Goal: Information Seeking & Learning: Learn about a topic

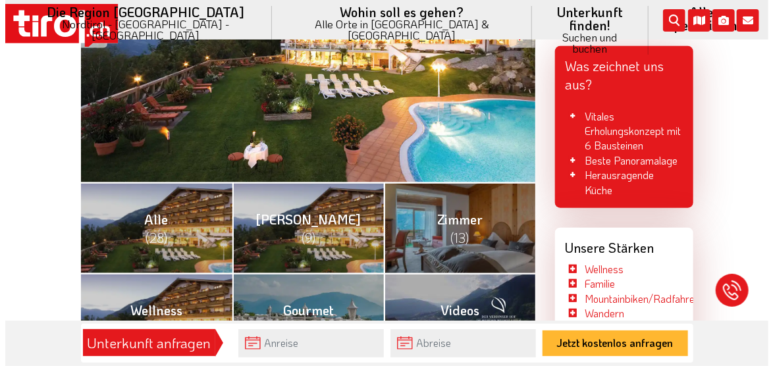
scroll to position [527, 0]
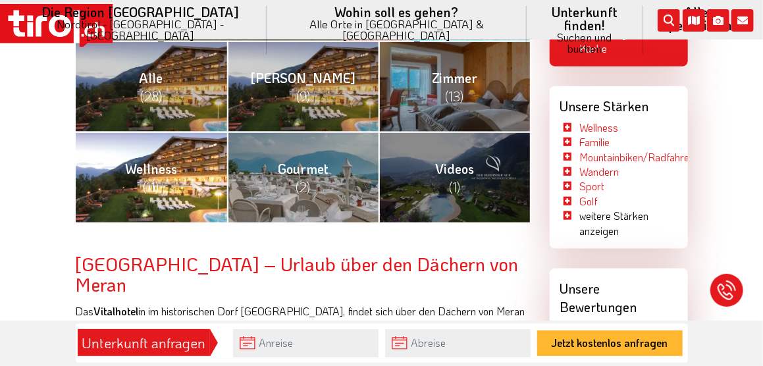
click at [184, 164] on link "Wellness (11)" at bounding box center [151, 177] width 151 height 91
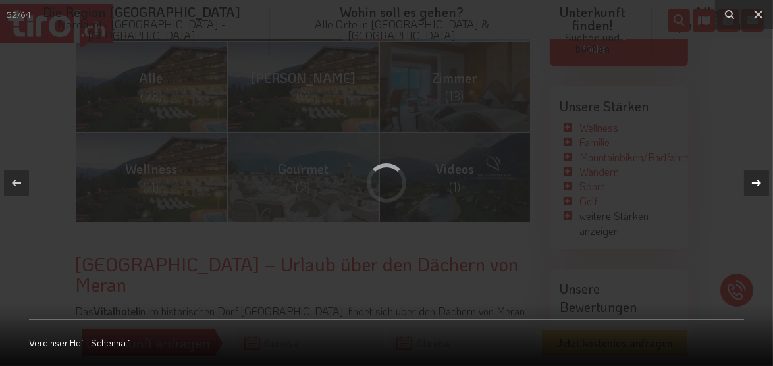
click at [752, 180] on icon at bounding box center [756, 183] width 16 height 16
click at [757, 184] on icon at bounding box center [756, 183] width 16 height 16
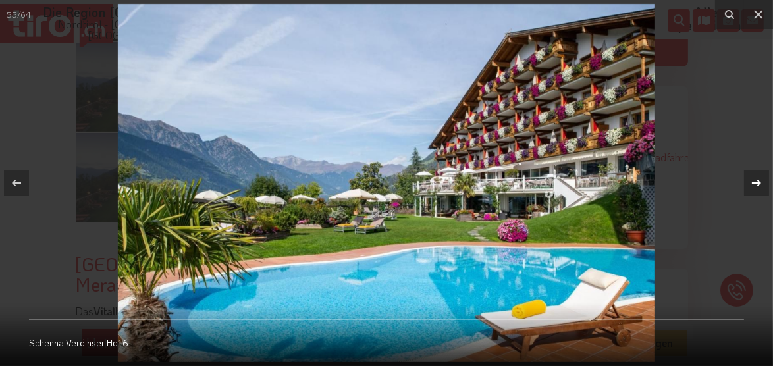
click at [757, 178] on icon at bounding box center [756, 183] width 16 height 16
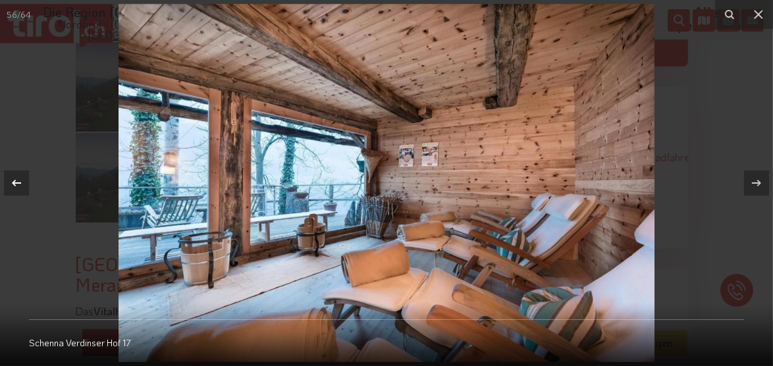
click at [26, 180] on div at bounding box center [16, 182] width 25 height 25
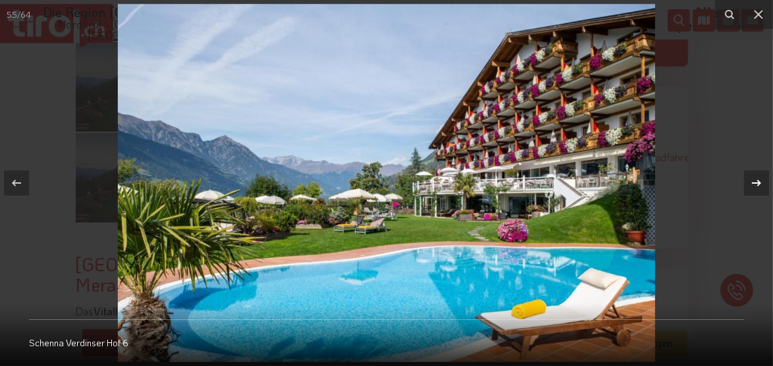
click at [756, 180] on icon at bounding box center [756, 183] width 16 height 16
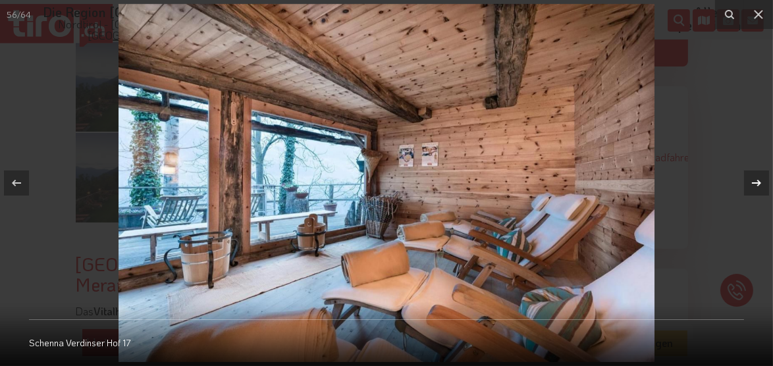
click at [756, 180] on icon at bounding box center [756, 183] width 16 height 16
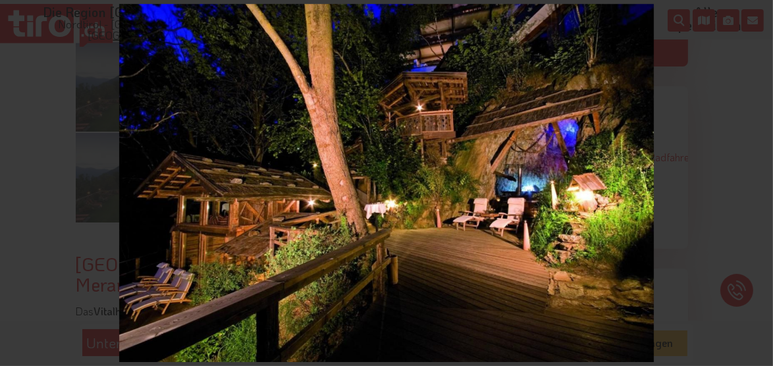
click at [756, 180] on div "57 / 64 [STREET_ADDRESS]" at bounding box center [386, 183] width 773 height 366
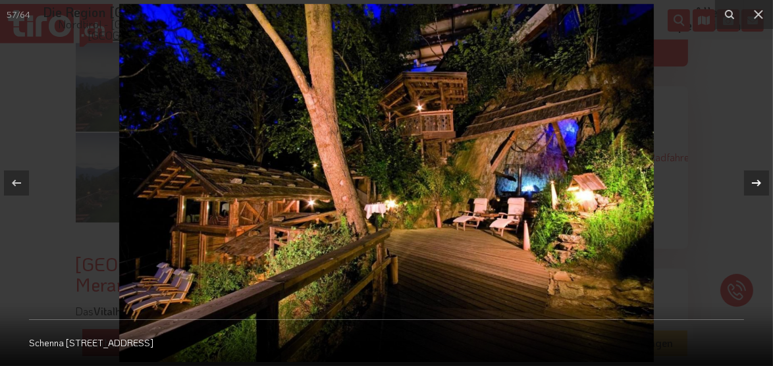
click at [753, 180] on icon at bounding box center [756, 183] width 16 height 16
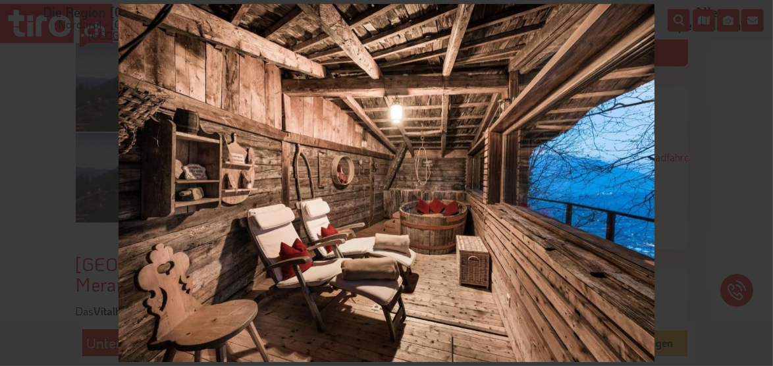
click at [756, 184] on div "58 / 64 Schenna Verdinser Hof 19" at bounding box center [386, 183] width 773 height 366
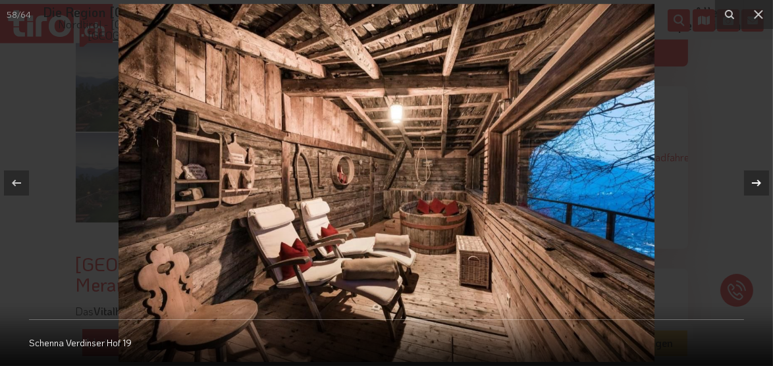
click at [754, 183] on icon at bounding box center [756, 183] width 9 height 7
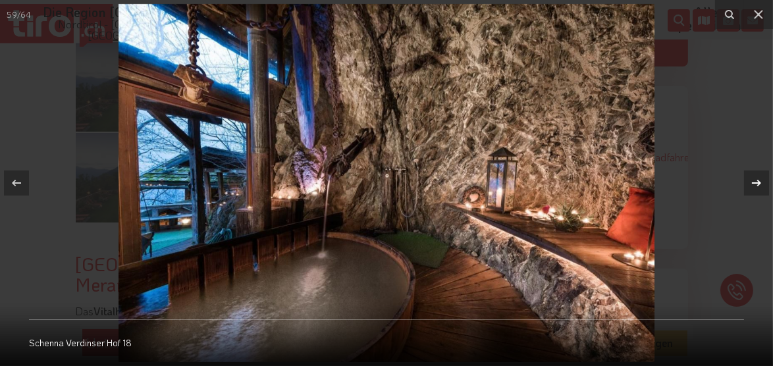
click at [760, 186] on icon at bounding box center [756, 183] width 16 height 16
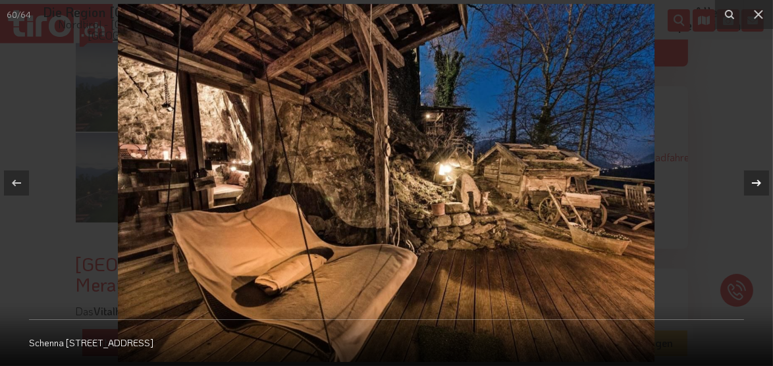
click at [760, 186] on icon at bounding box center [756, 183] width 16 height 16
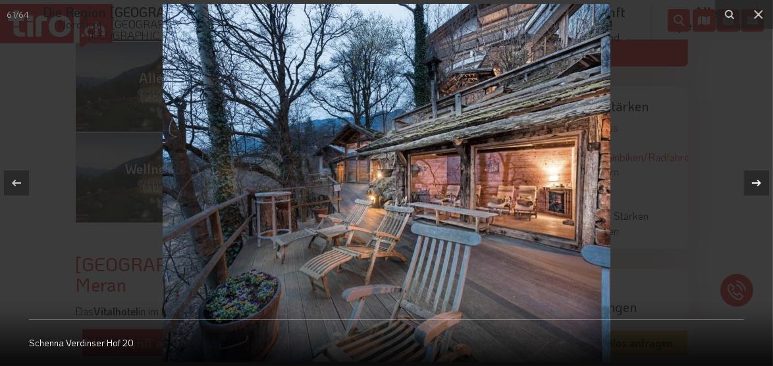
click at [760, 186] on icon at bounding box center [756, 183] width 16 height 16
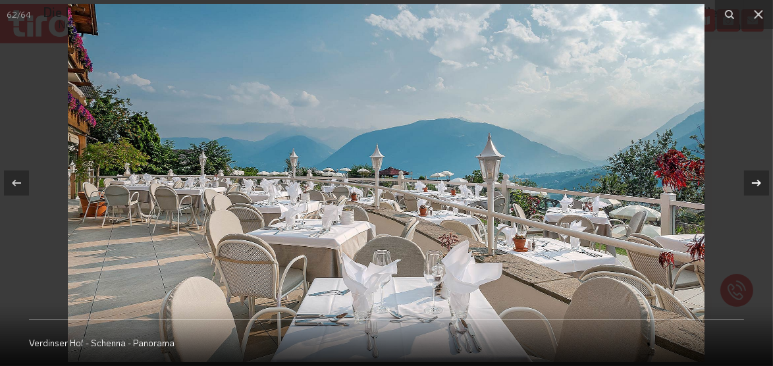
click at [760, 186] on div "62 / 64 Verdinser Hof - Schenna - Panorama" at bounding box center [386, 183] width 773 height 366
click at [753, 185] on icon at bounding box center [756, 183] width 16 height 16
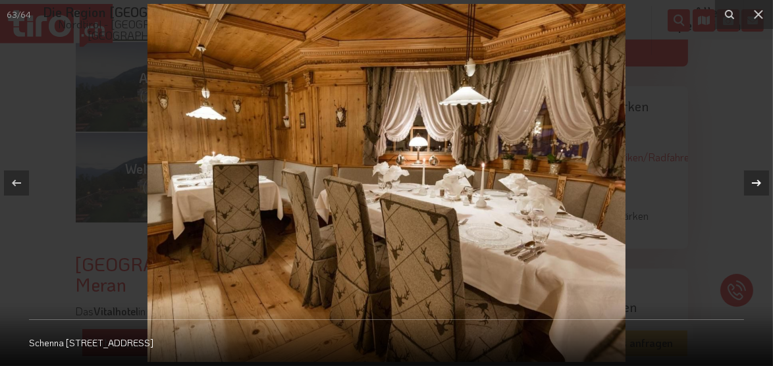
click at [753, 185] on icon at bounding box center [756, 183] width 16 height 16
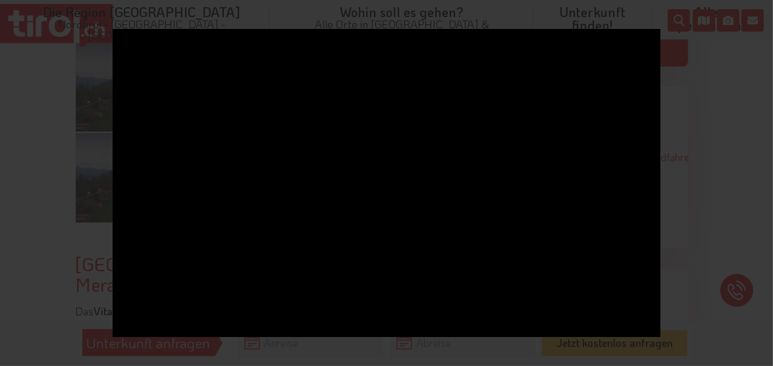
click at [756, 185] on div "64 / 64 [STREET_ADDRESS]" at bounding box center [386, 183] width 773 height 366
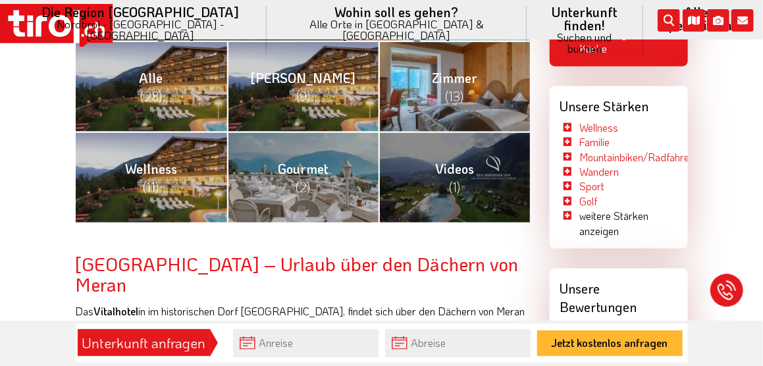
click at [438, 74] on span "Zimmer (13)" at bounding box center [454, 87] width 45 height 36
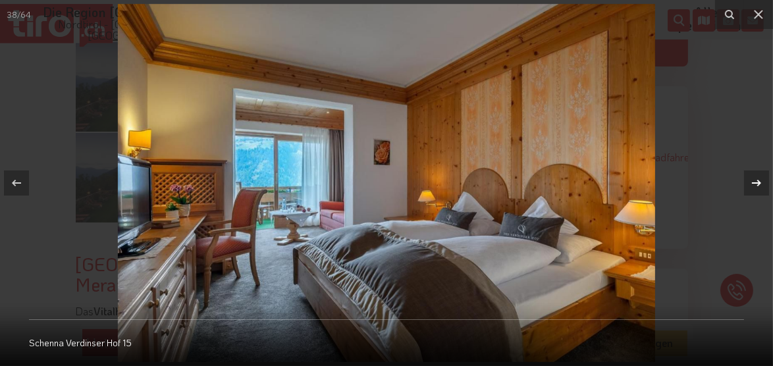
click at [756, 188] on icon at bounding box center [756, 183] width 16 height 16
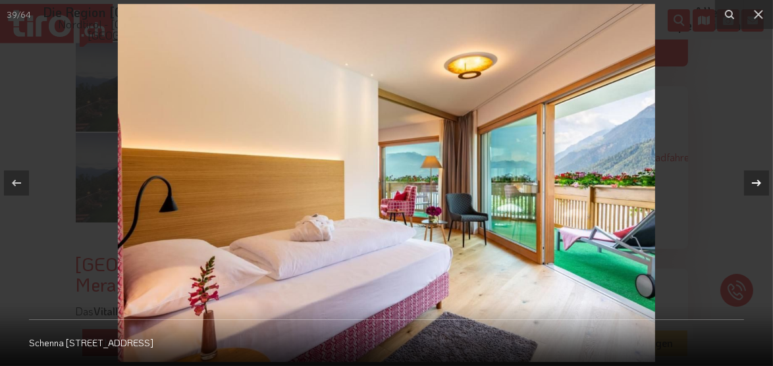
click at [756, 188] on icon at bounding box center [756, 183] width 16 height 16
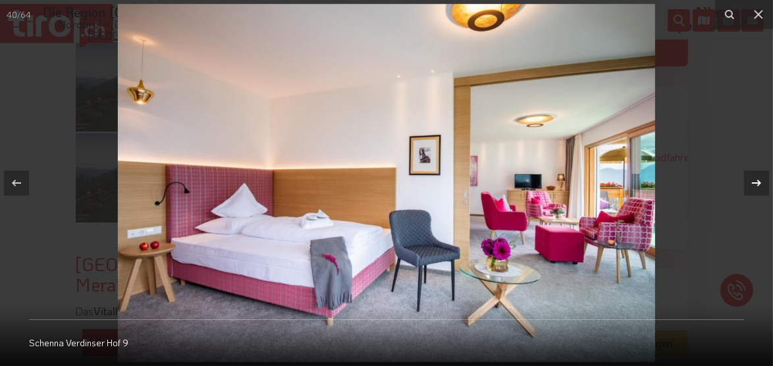
click at [756, 188] on icon at bounding box center [756, 183] width 16 height 16
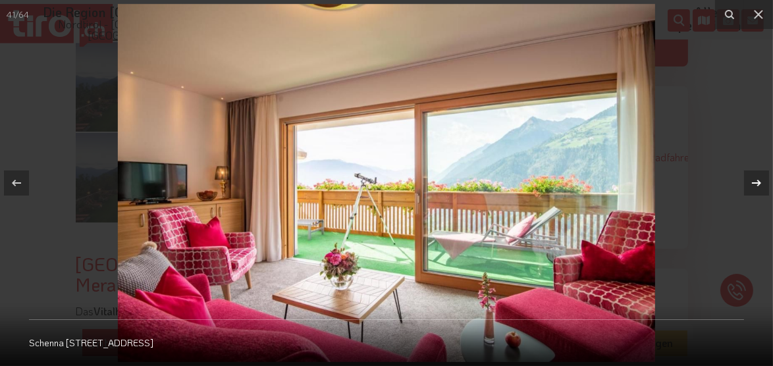
click at [756, 188] on icon at bounding box center [756, 183] width 16 height 16
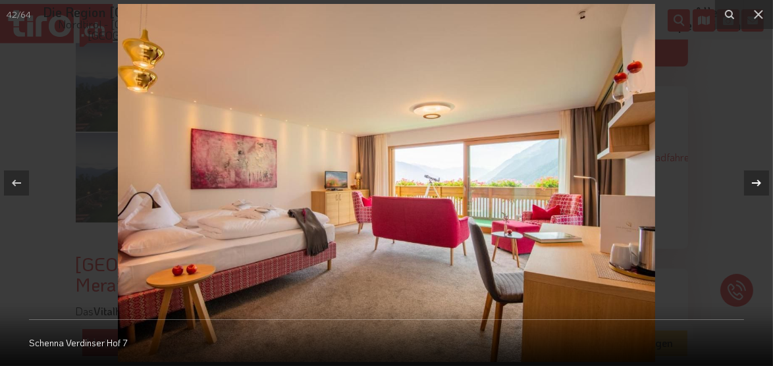
click at [756, 188] on icon at bounding box center [756, 183] width 16 height 16
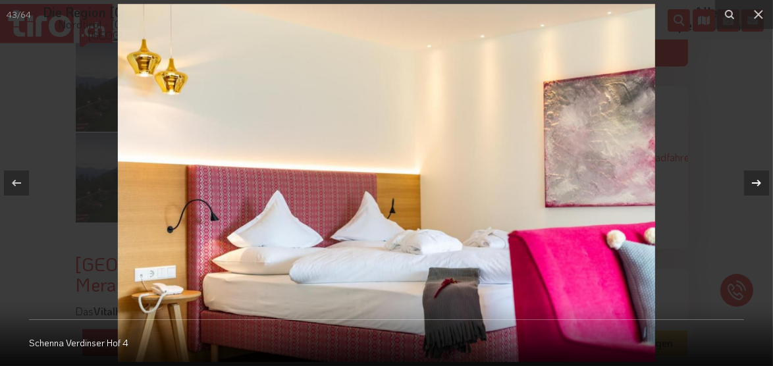
click at [756, 188] on icon at bounding box center [756, 183] width 16 height 16
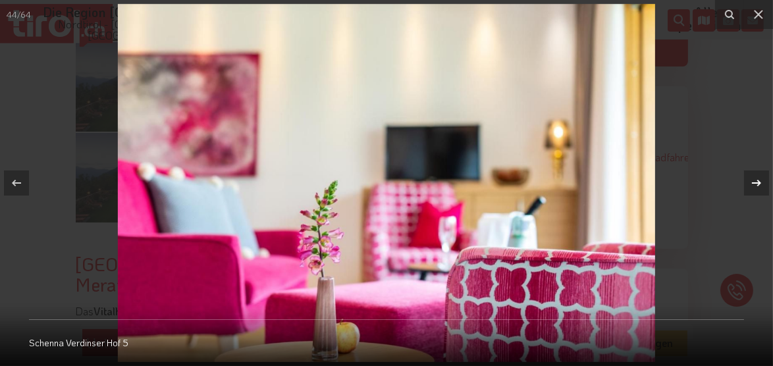
click at [756, 188] on icon at bounding box center [756, 183] width 16 height 16
